Goal: Task Accomplishment & Management: Manage account settings

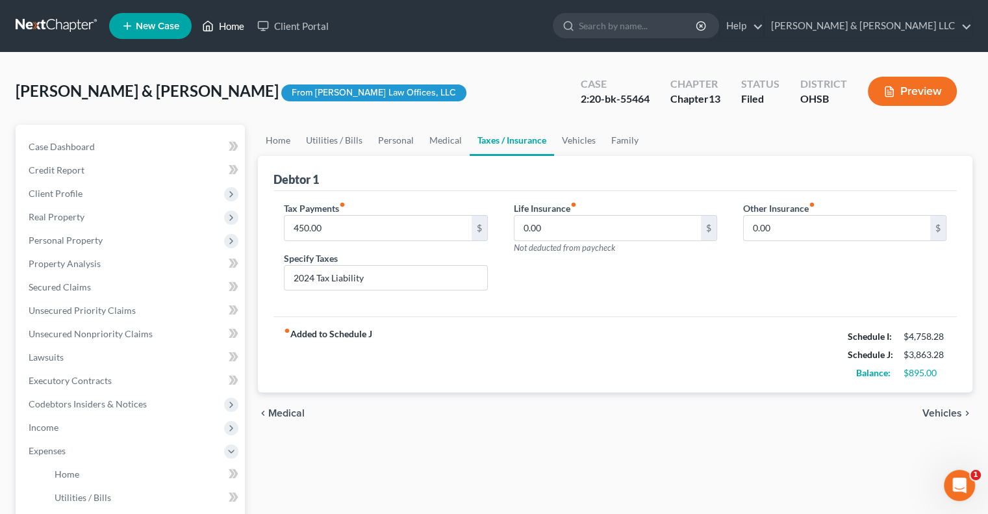
click at [233, 31] on link "Home" at bounding box center [223, 25] width 55 height 23
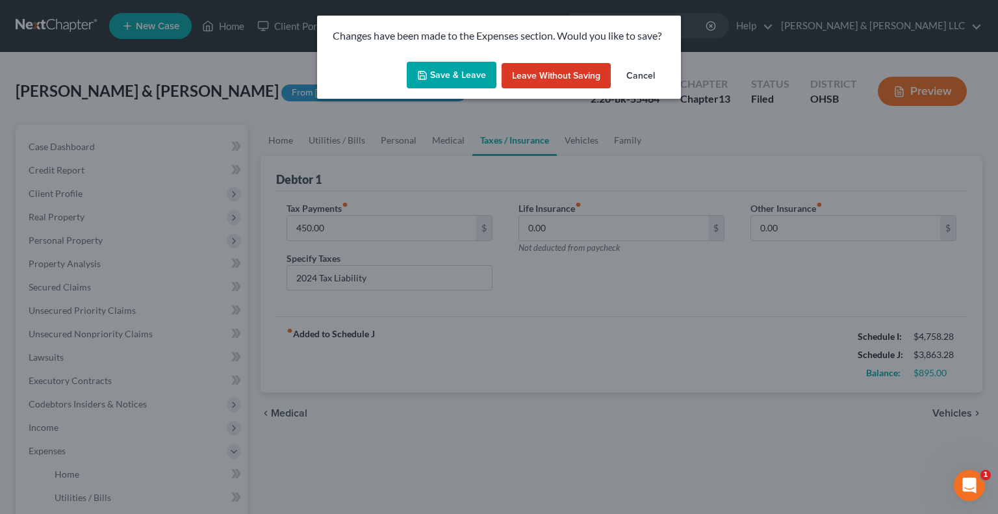
click at [473, 77] on button "Save & Leave" at bounding box center [452, 75] width 90 height 27
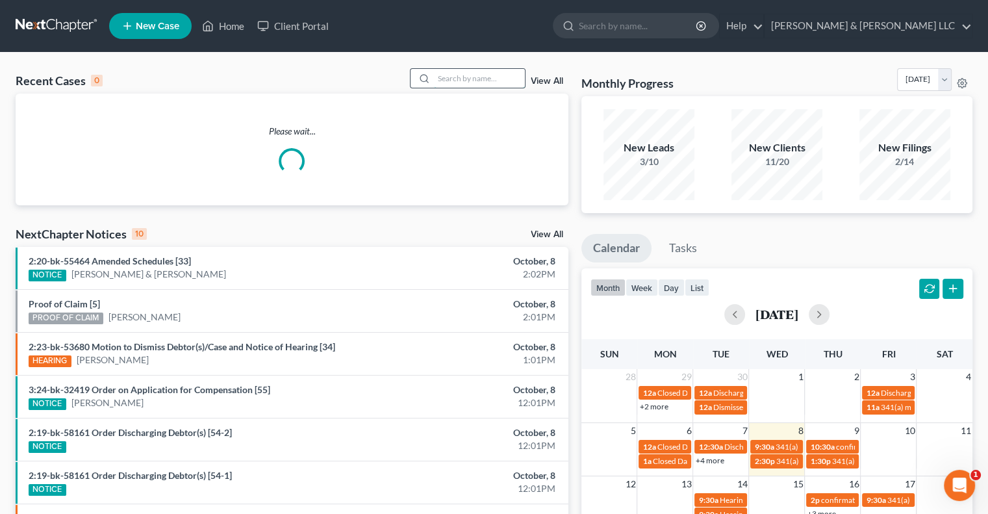
click at [459, 83] on input "search" at bounding box center [479, 78] width 91 height 19
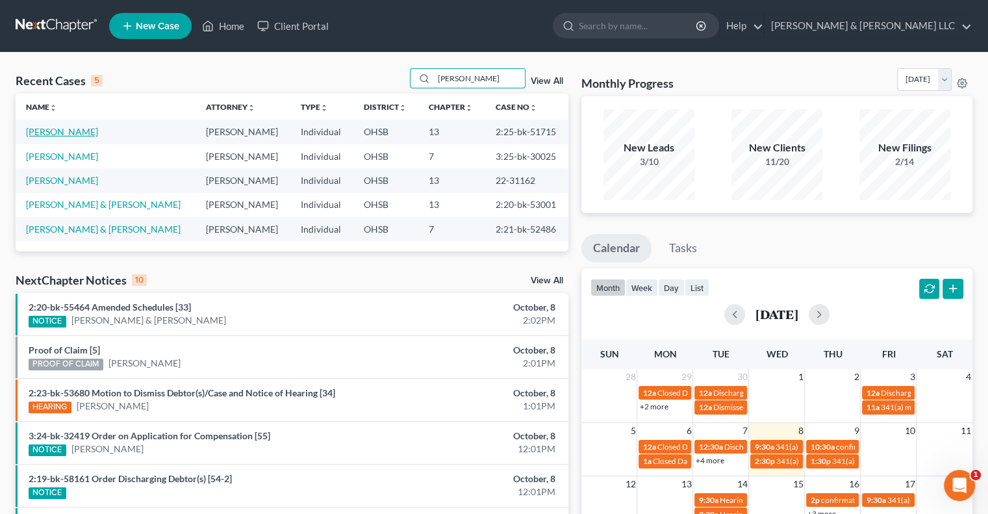
type input "cooke"
click at [83, 129] on link "Cooke, Alexander" at bounding box center [62, 131] width 72 height 11
select select "3"
select select "4"
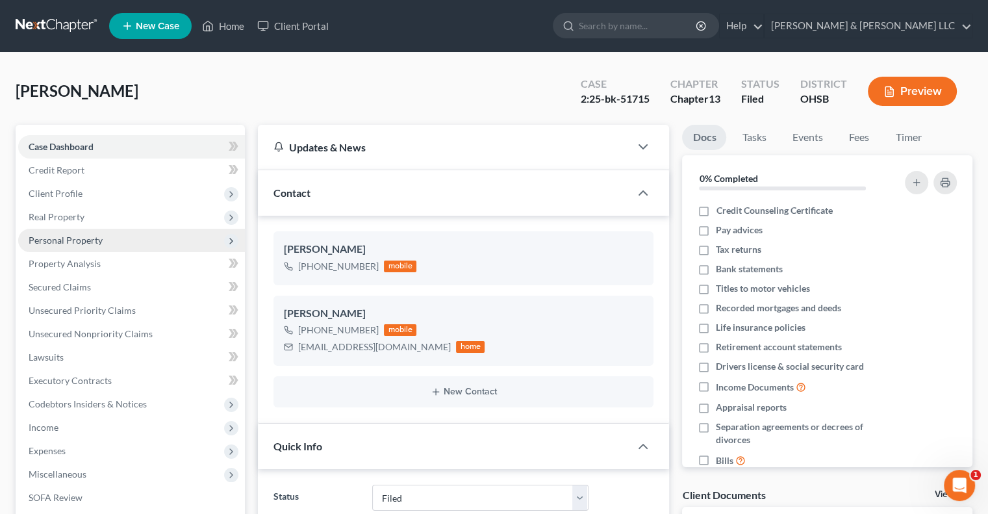
click at [102, 249] on span "Personal Property" at bounding box center [131, 240] width 227 height 23
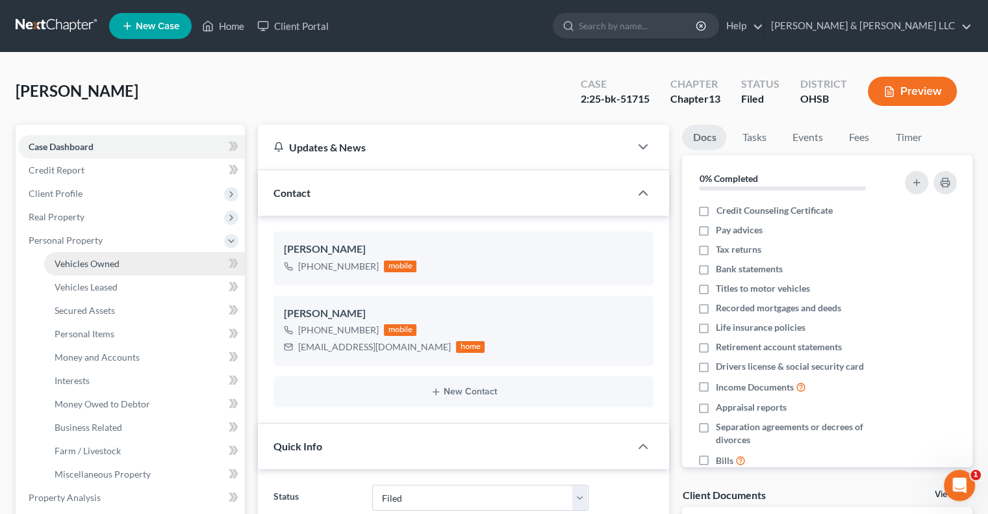
click at [102, 258] on span "Vehicles Owned" at bounding box center [87, 263] width 65 height 11
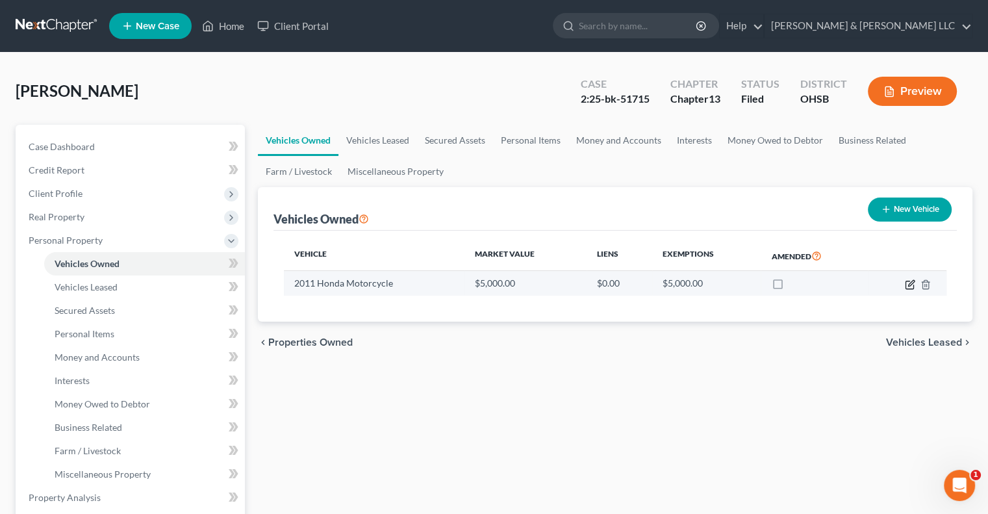
click at [908, 283] on icon "button" at bounding box center [910, 284] width 10 height 10
select select "7"
select select "15"
select select "0"
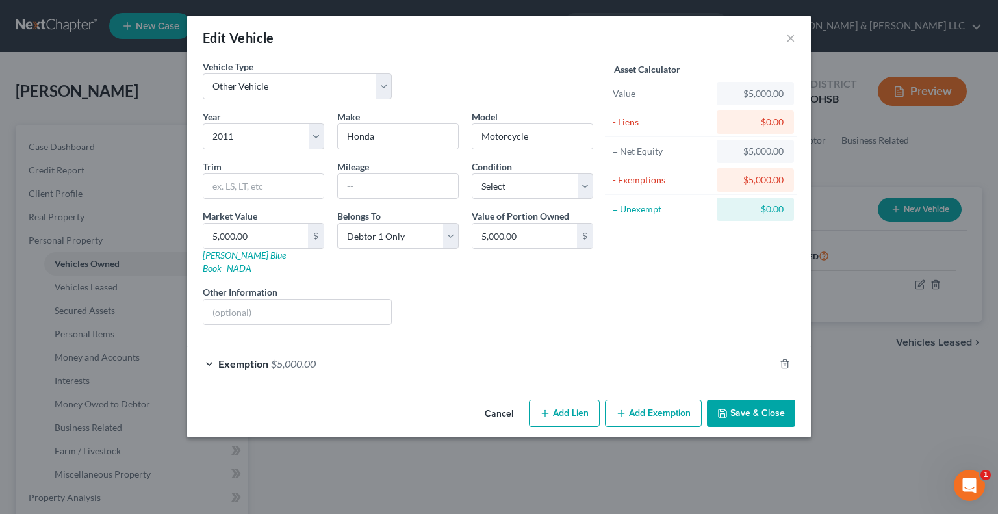
click at [257, 357] on span "Exemption" at bounding box center [243, 363] width 50 height 12
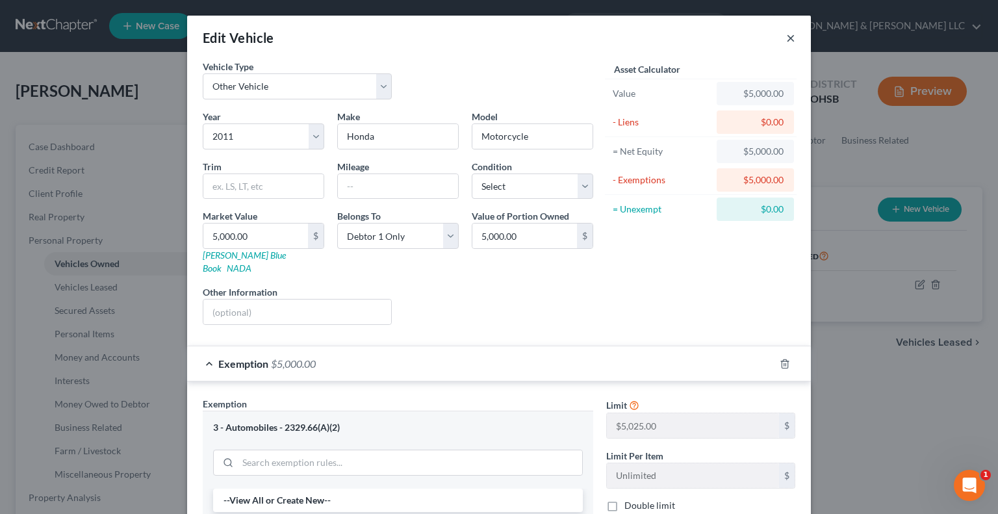
click at [786, 40] on button "×" at bounding box center [790, 38] width 9 height 16
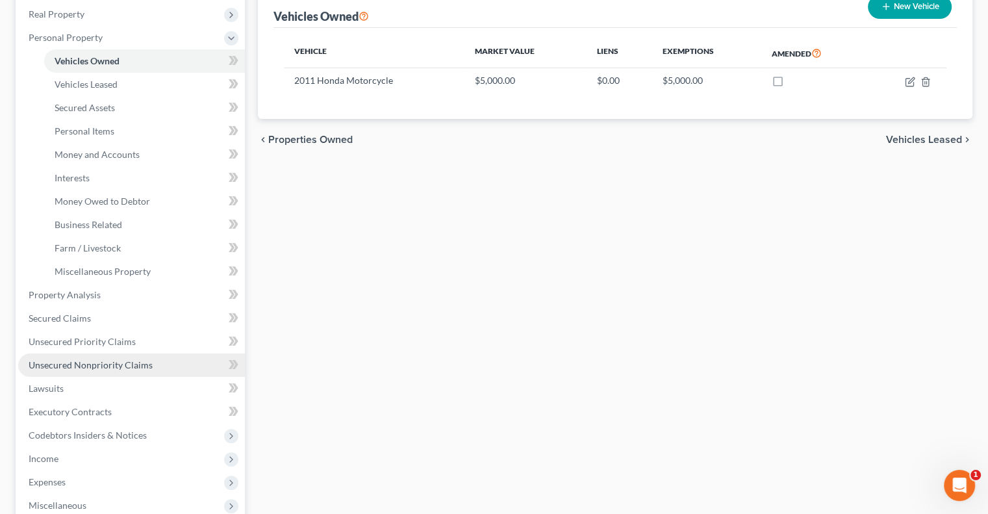
scroll to position [260, 0]
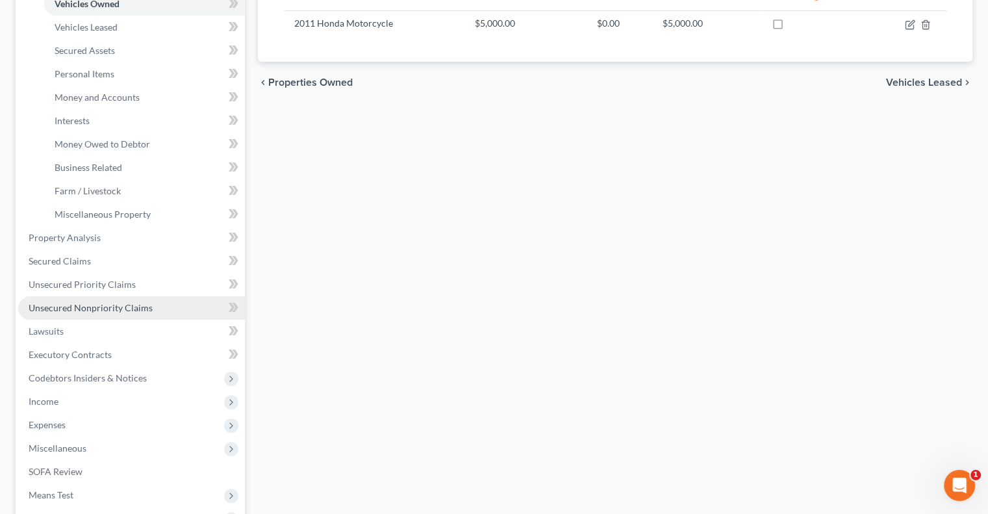
click at [113, 309] on span "Unsecured Nonpriority Claims" at bounding box center [91, 307] width 124 height 11
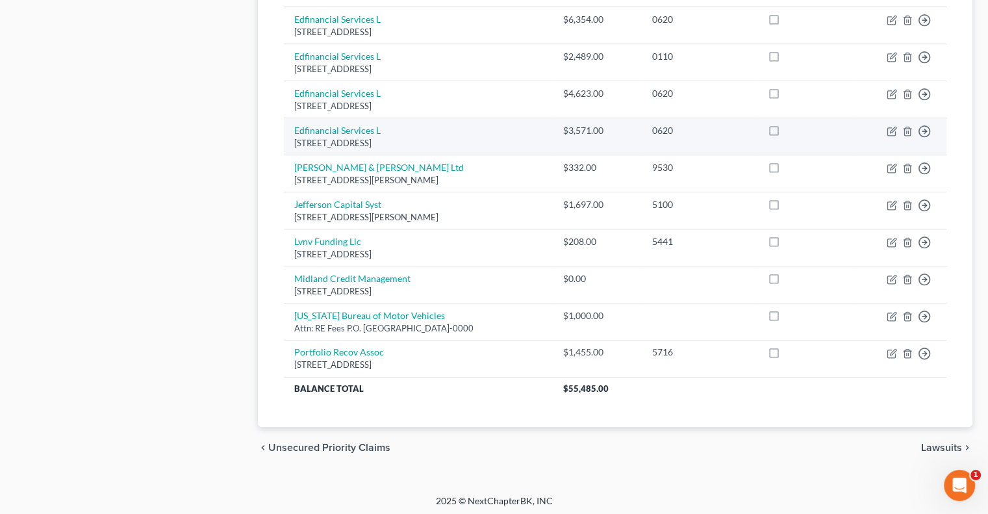
scroll to position [618, 0]
